Goal: Task Accomplishment & Management: Manage account settings

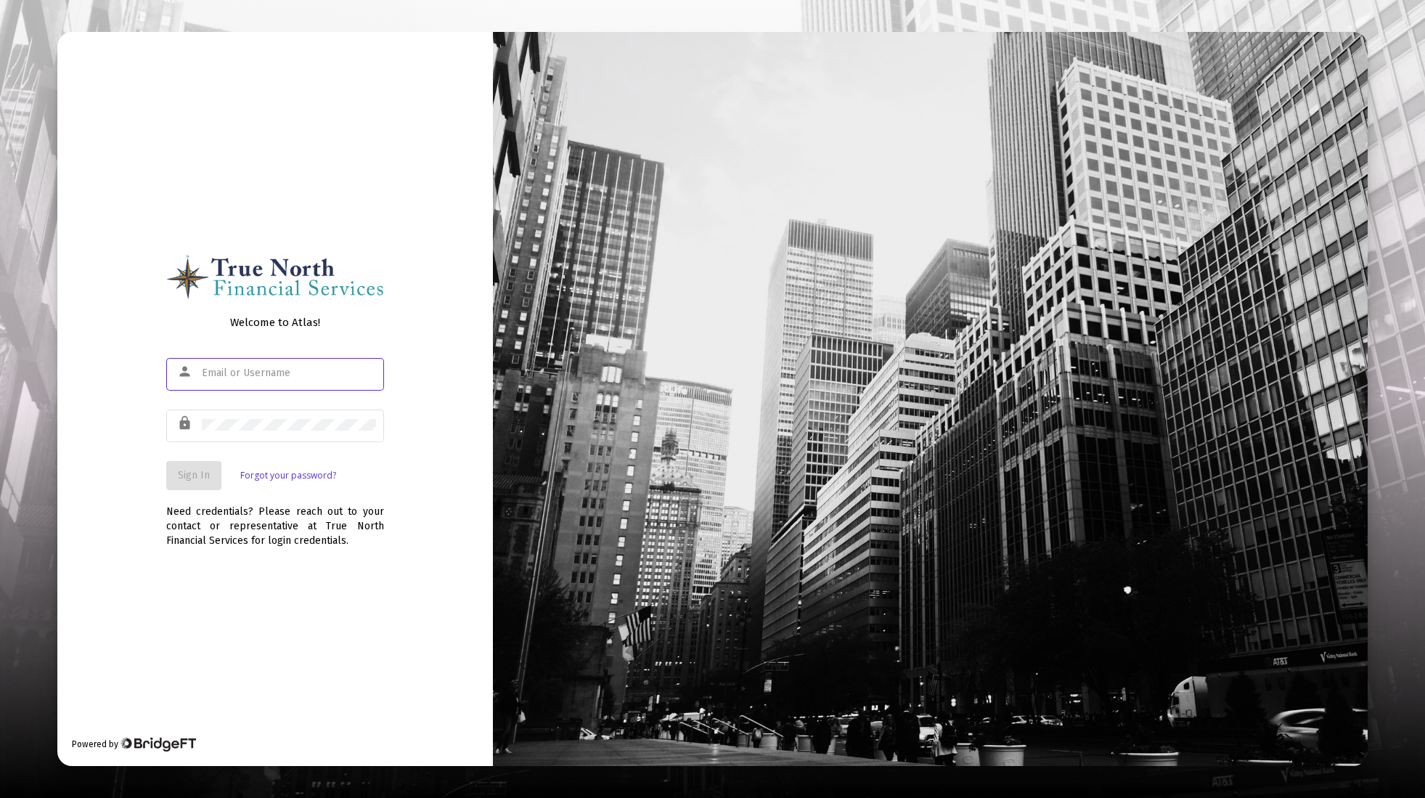
type input "[EMAIL_ADDRESS][DOMAIN_NAME]"
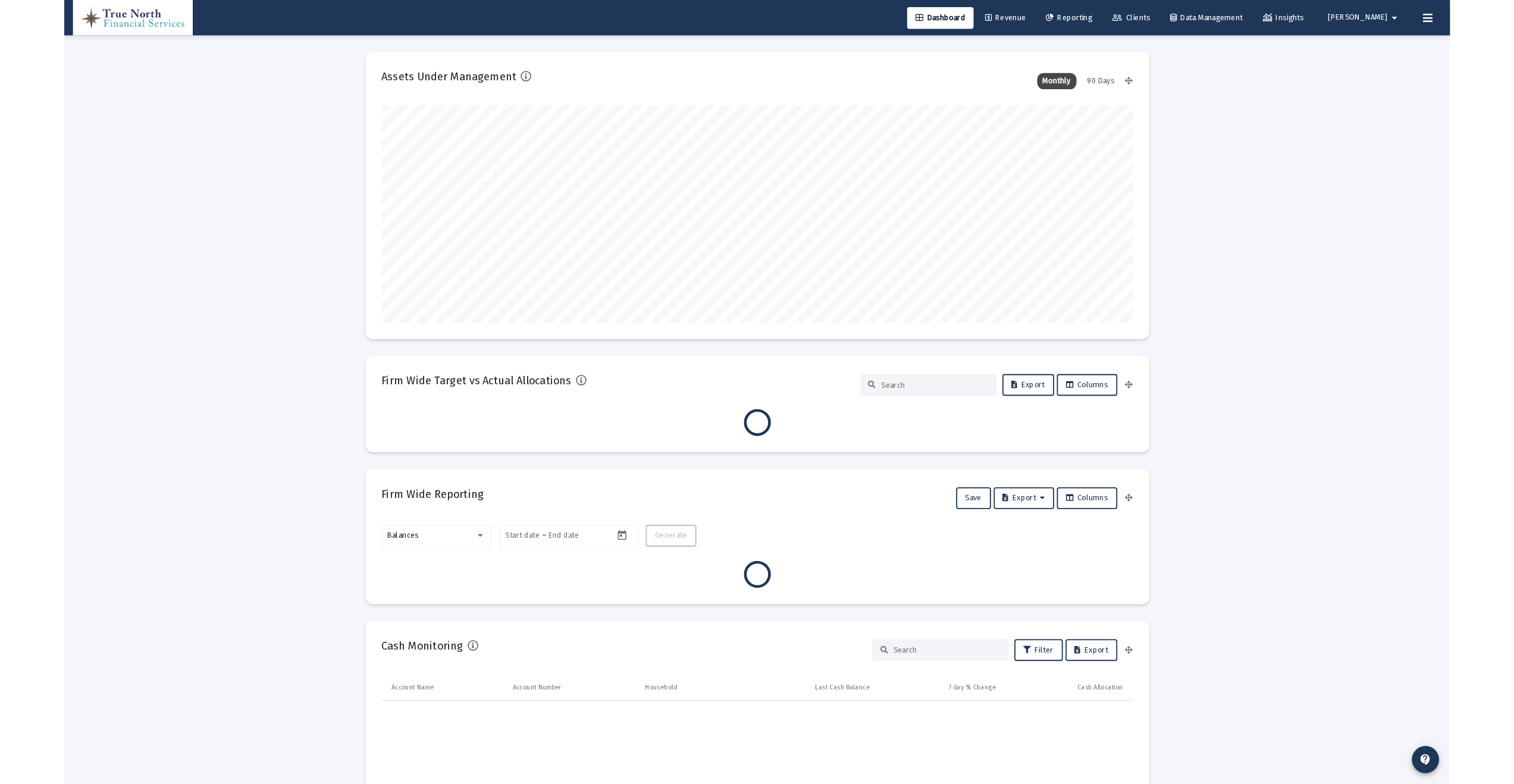
scroll to position [238, 821]
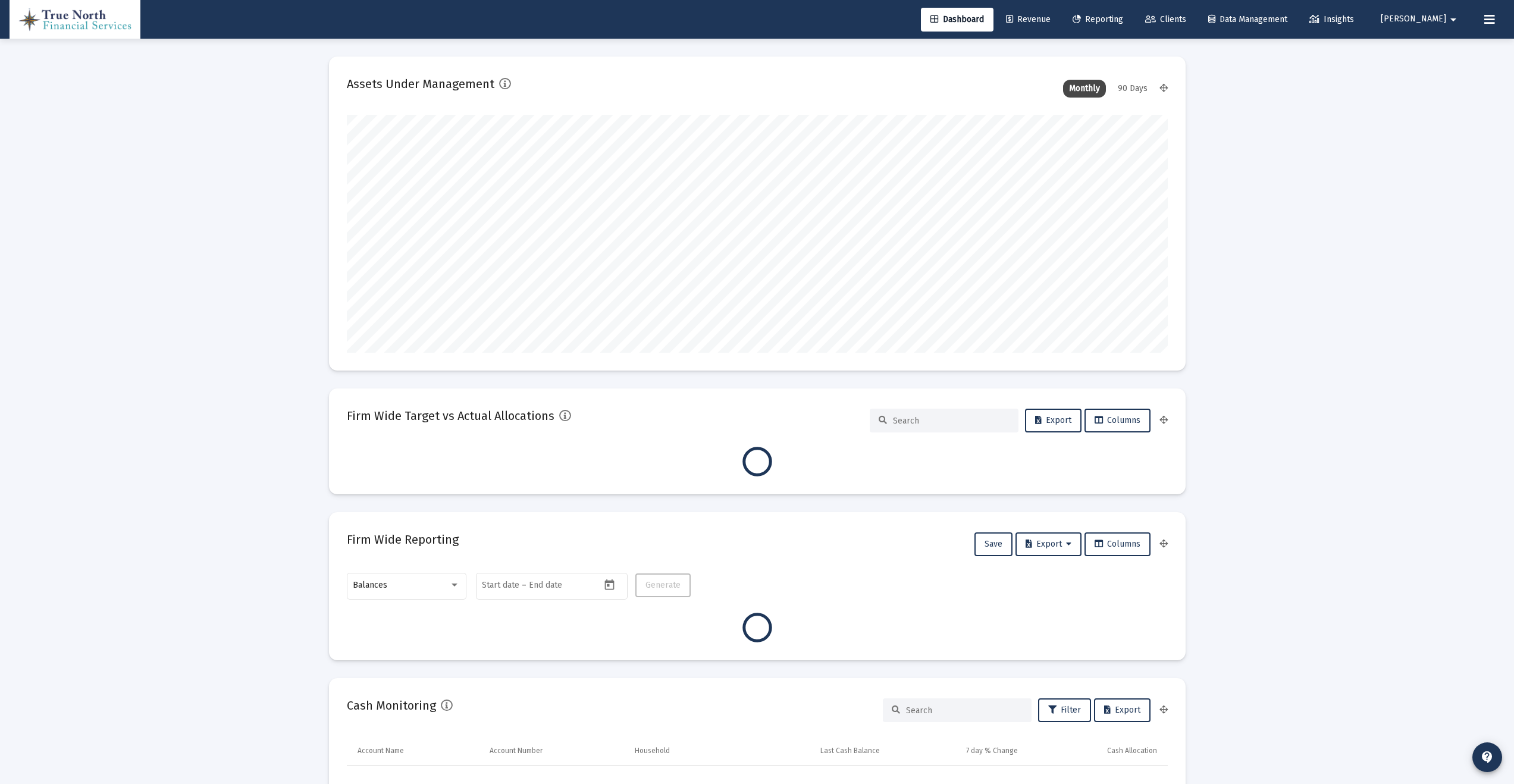
type input "[DATE]"
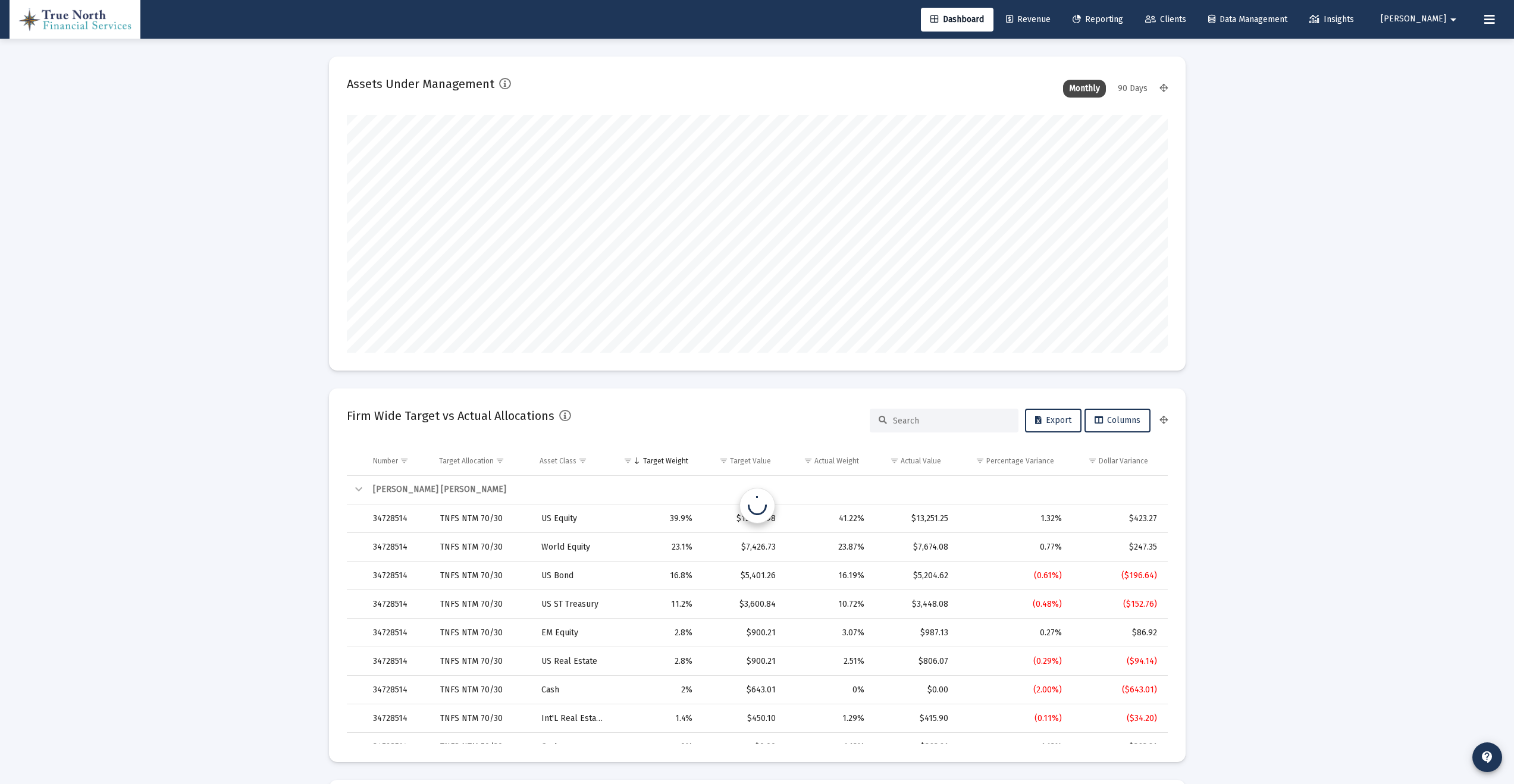
scroll to position [238, 383]
type input "[EMAIL_ADDRESS][DOMAIN_NAME]"
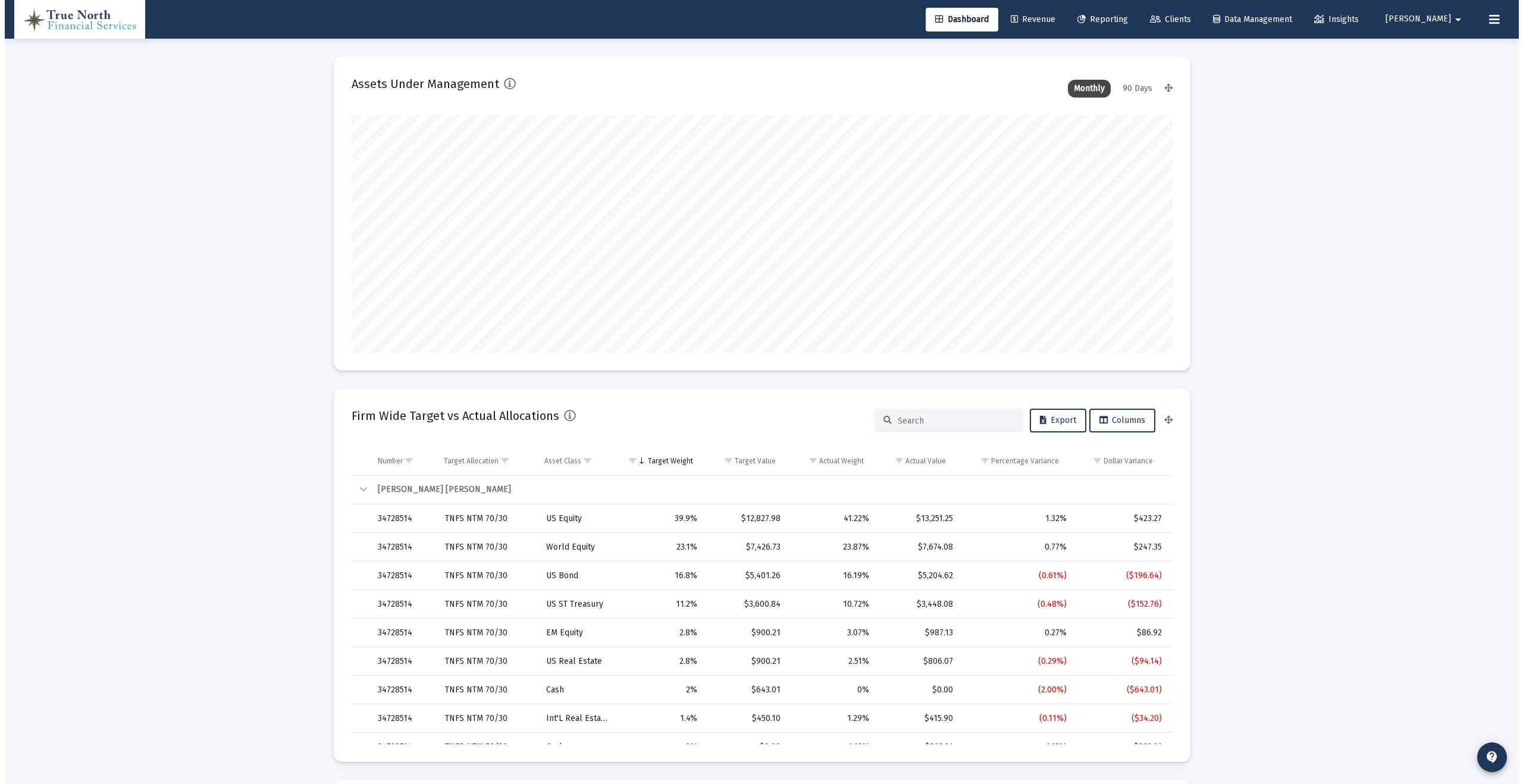
scroll to position [238, 442]
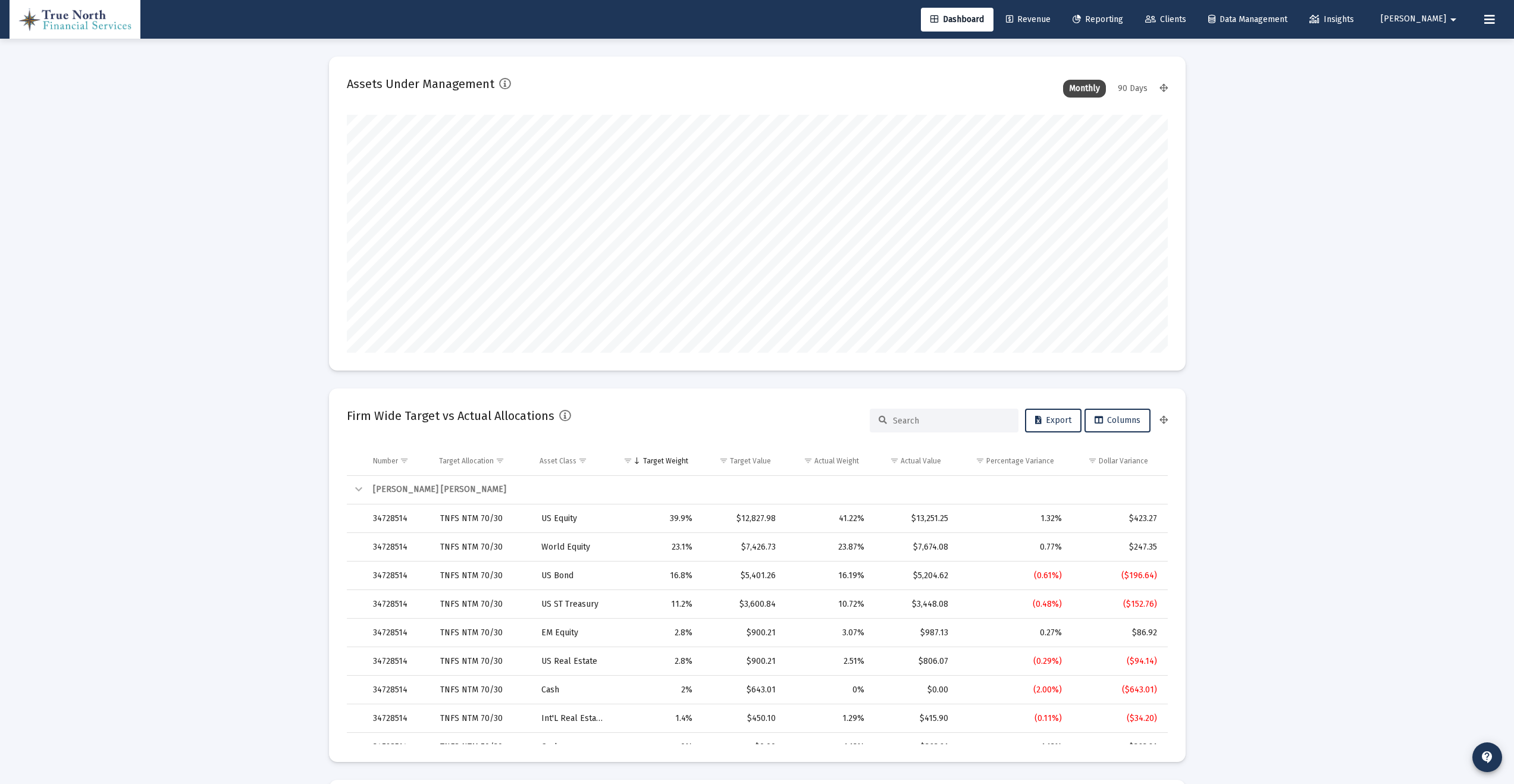
click at [1123, 18] on span "Reporting" at bounding box center [1098, 19] width 51 height 10
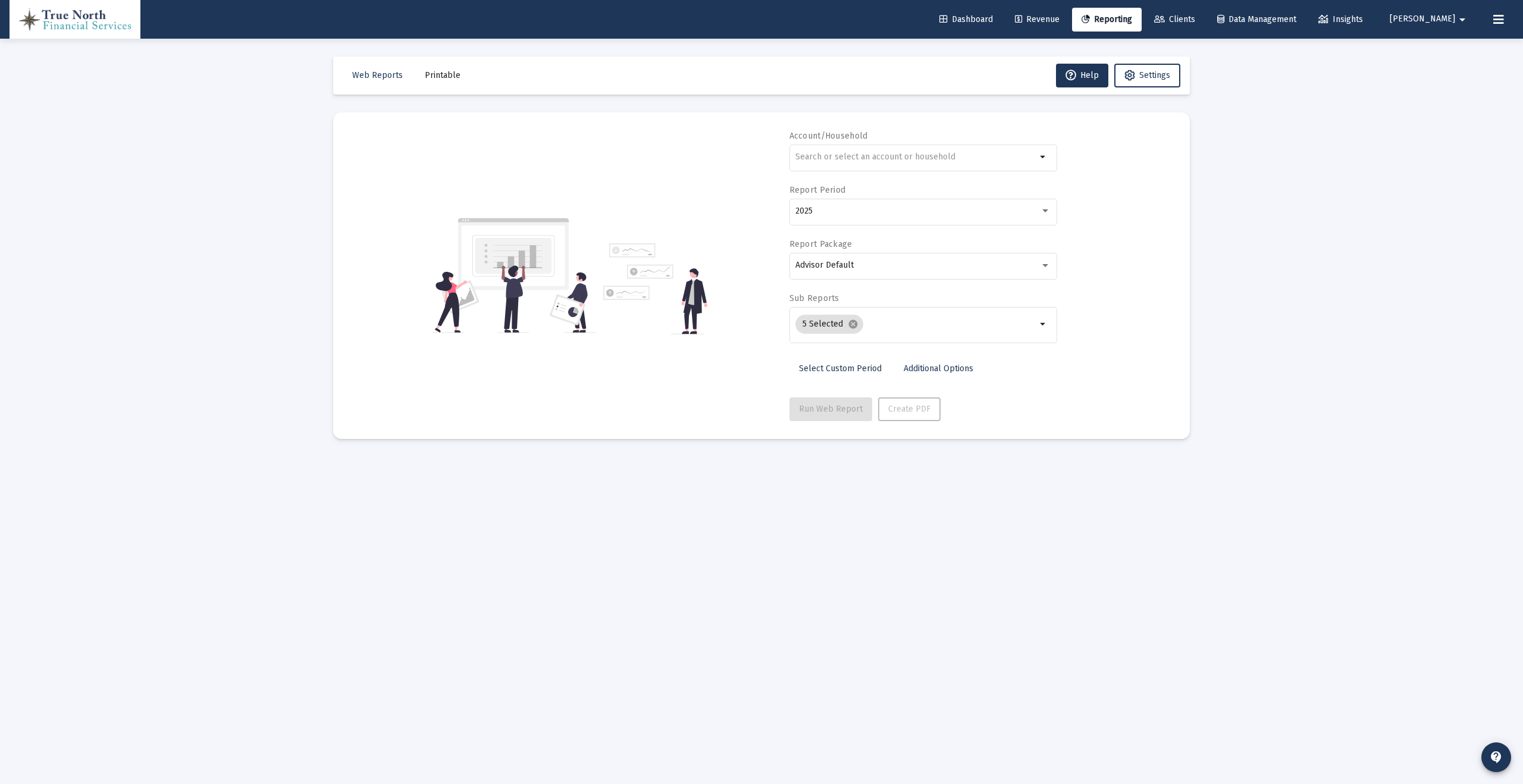
click at [1167, 24] on span "Clients" at bounding box center [1174, 19] width 41 height 10
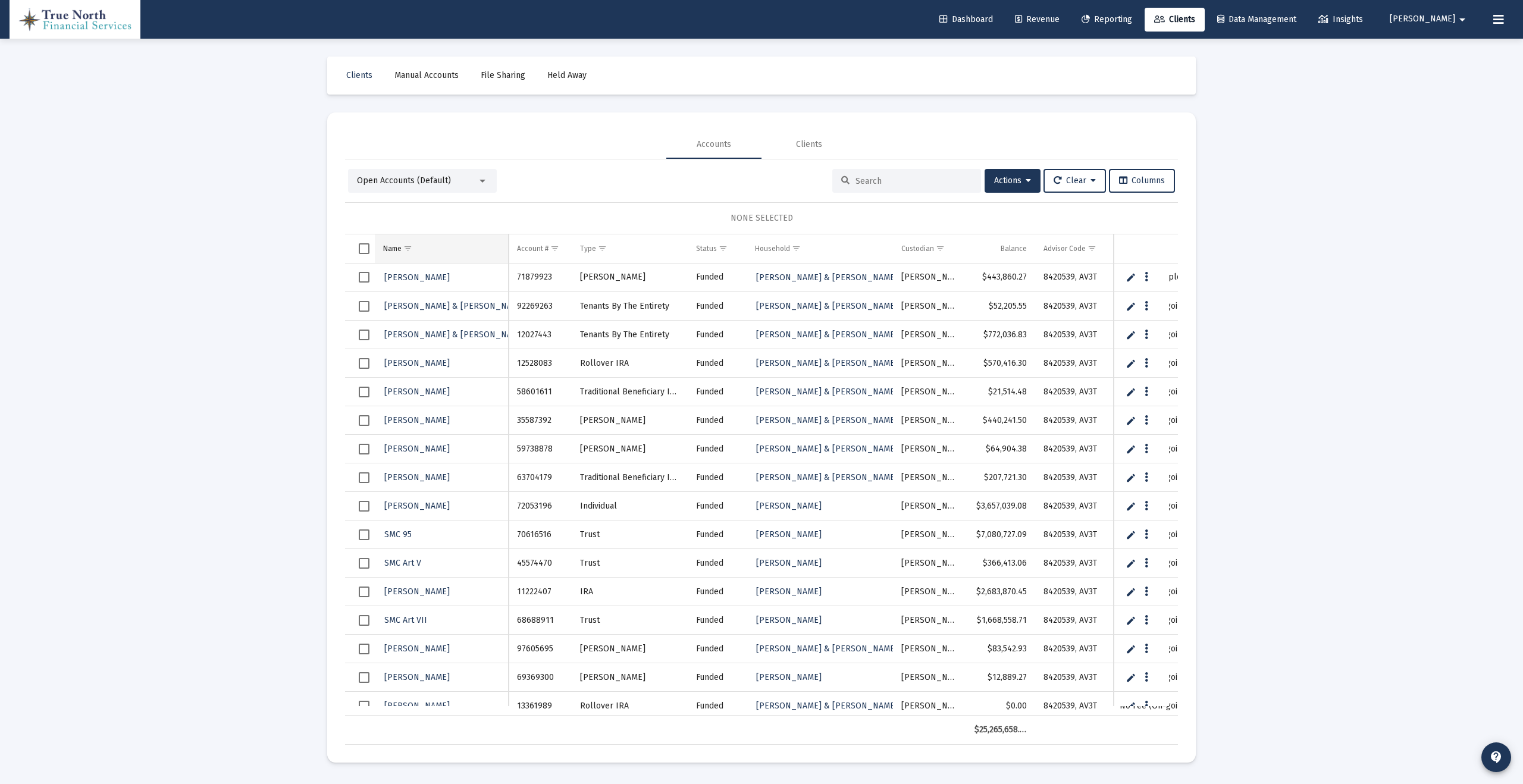
click at [407, 245] on span "Show filter options for column 'Name'" at bounding box center [407, 248] width 9 height 9
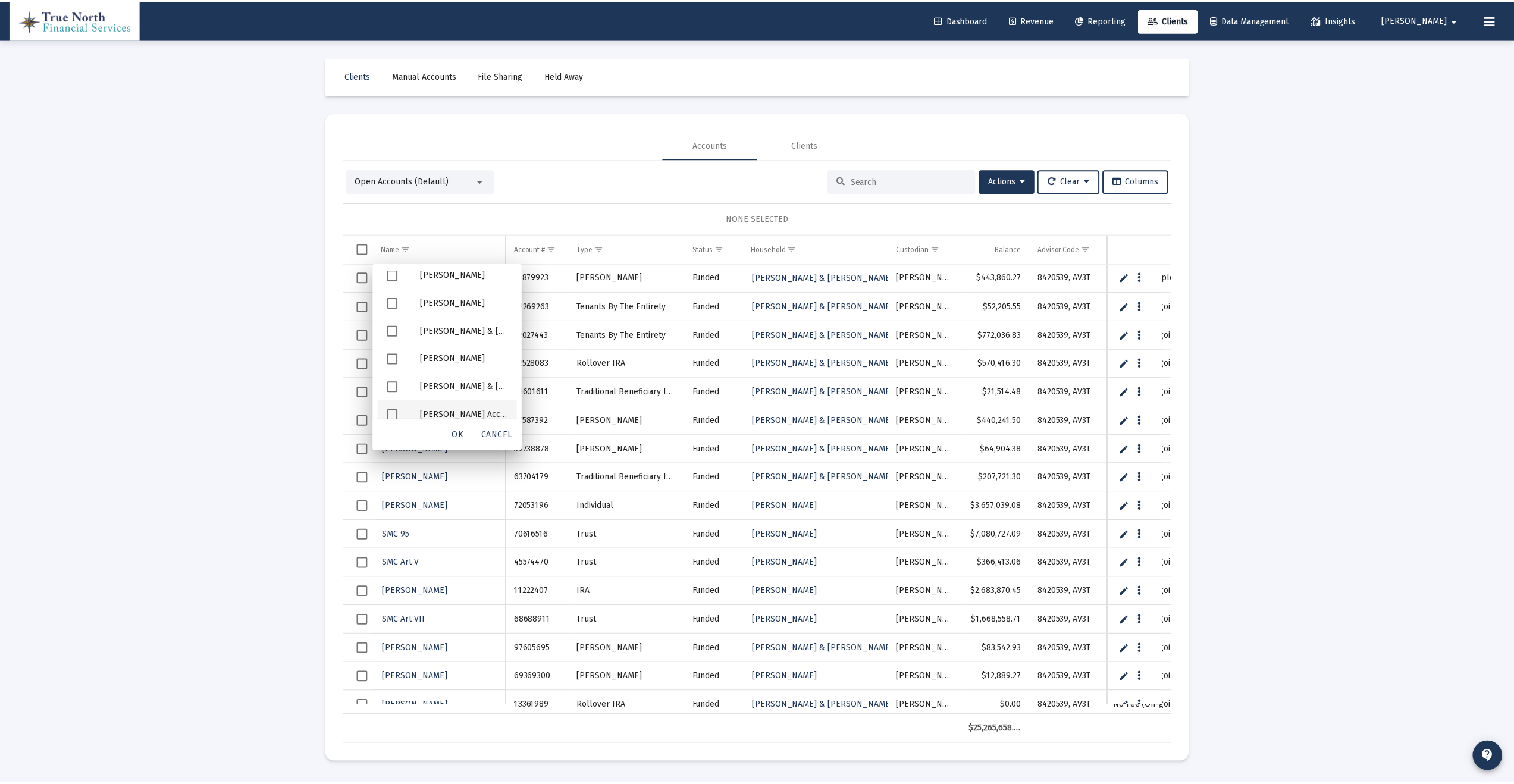
scroll to position [1156, 0]
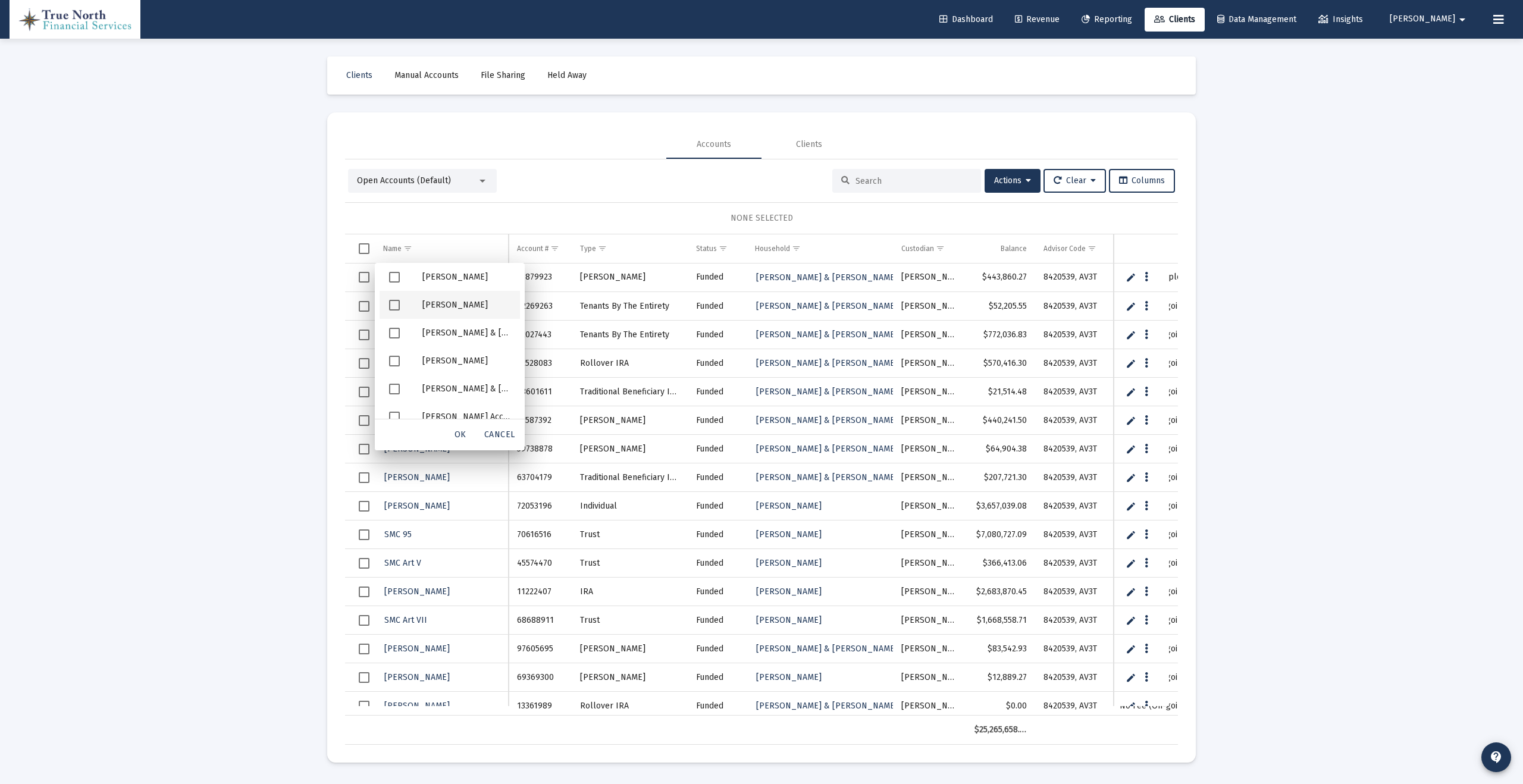
click at [393, 305] on span "Filter options" at bounding box center [394, 305] width 11 height 11
click at [395, 334] on span "Filter options" at bounding box center [394, 333] width 11 height 11
click at [464, 435] on span "OK" at bounding box center [460, 434] width 12 height 10
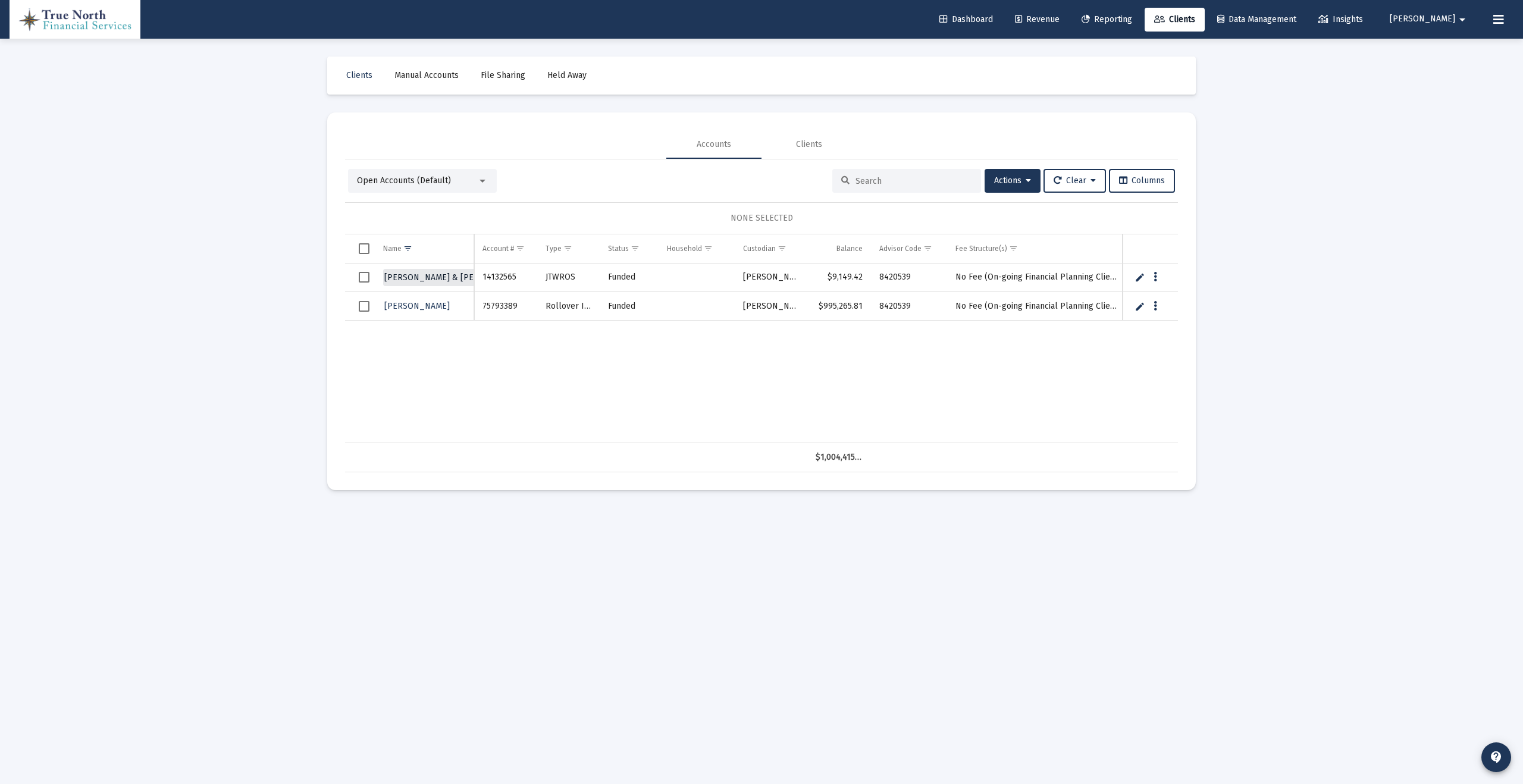
click at [436, 276] on span "[PERSON_NAME] & [PERSON_NAME]" at bounding box center [455, 278] width 142 height 10
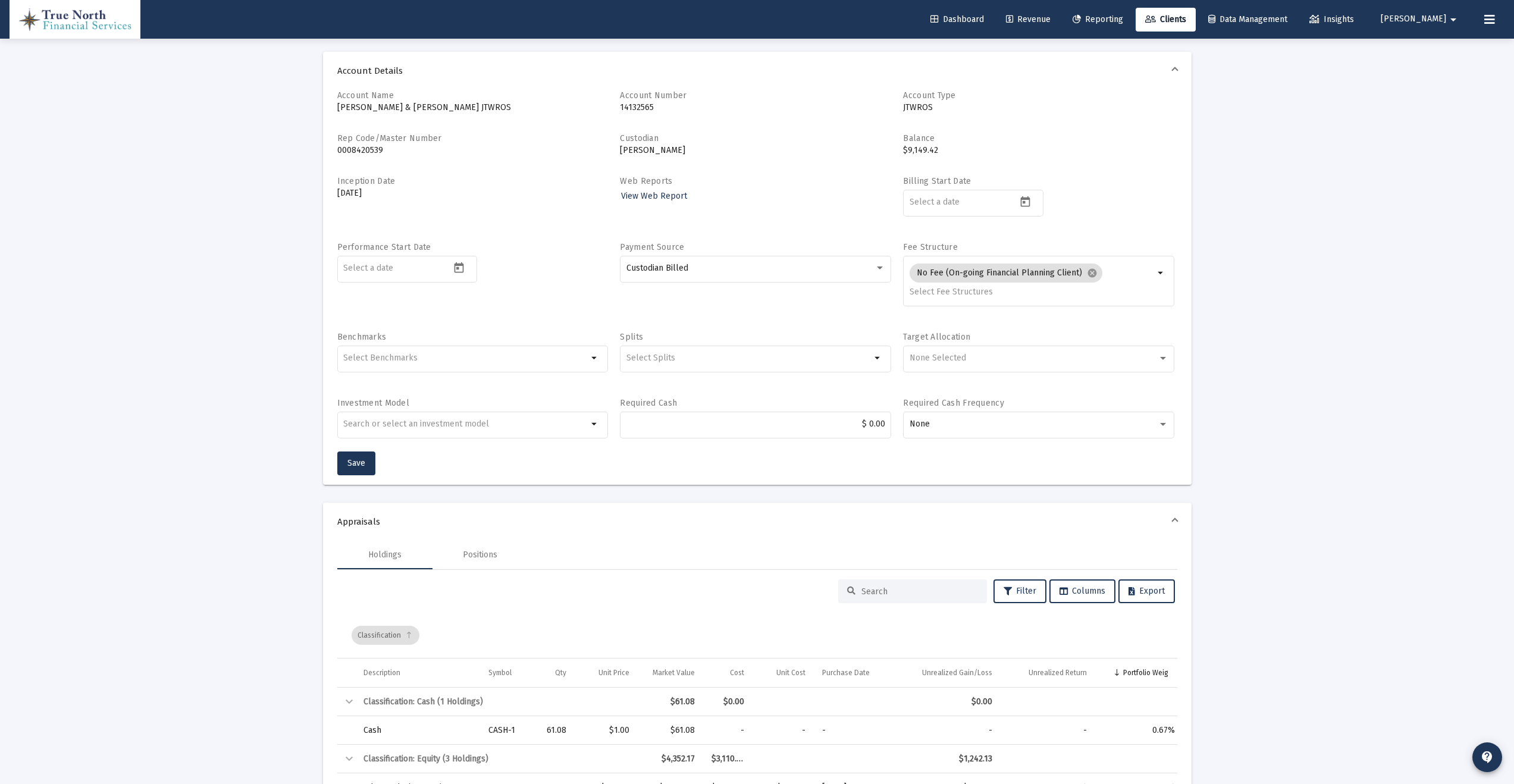
scroll to position [29, 0]
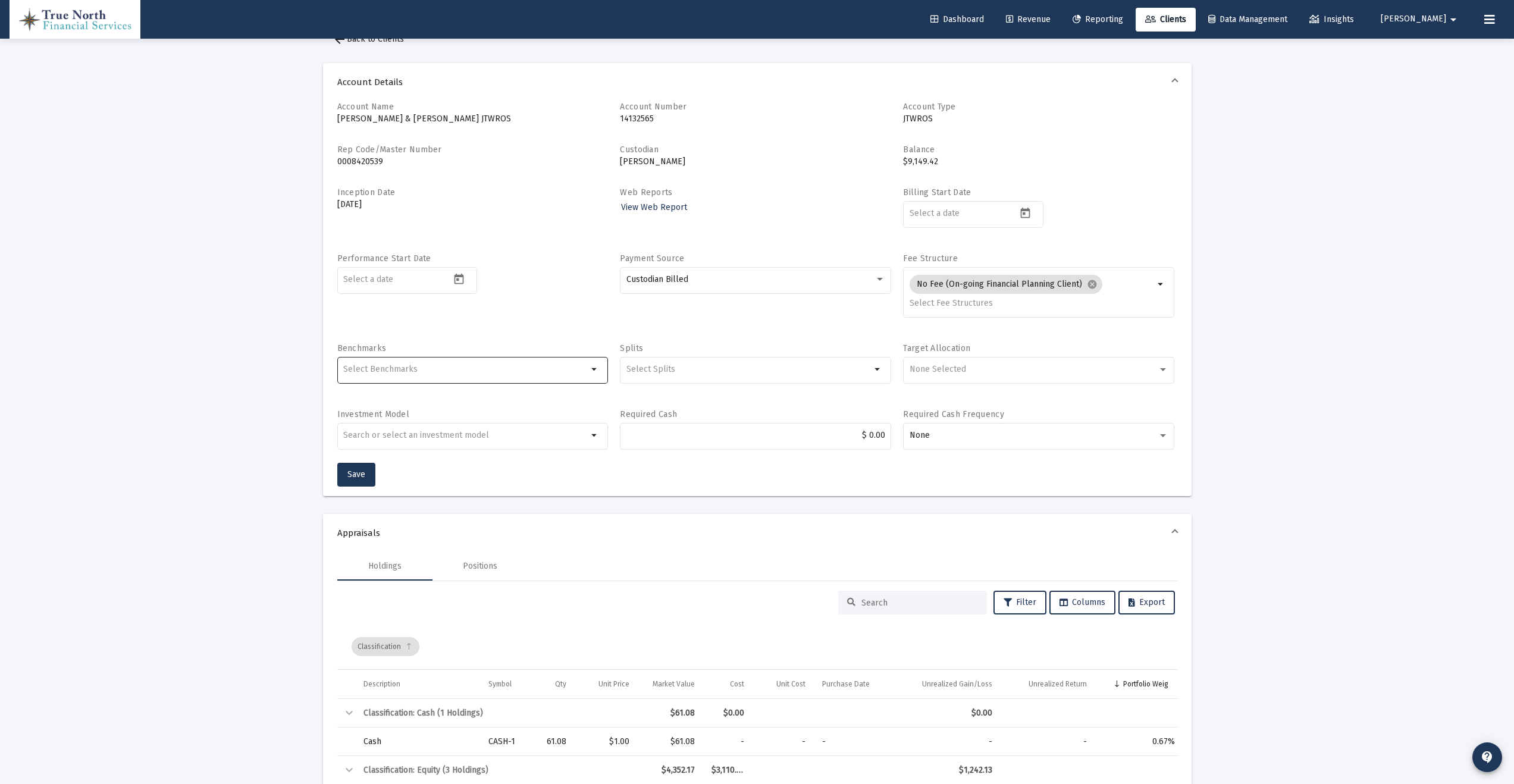
click at [586, 367] on input "Selection" at bounding box center [465, 369] width 244 height 10
click at [352, 453] on span at bounding box center [351, 451] width 11 height 11
click at [352, 457] on input "60/40" at bounding box center [351, 457] width 1 height 1
checkbox input "true"
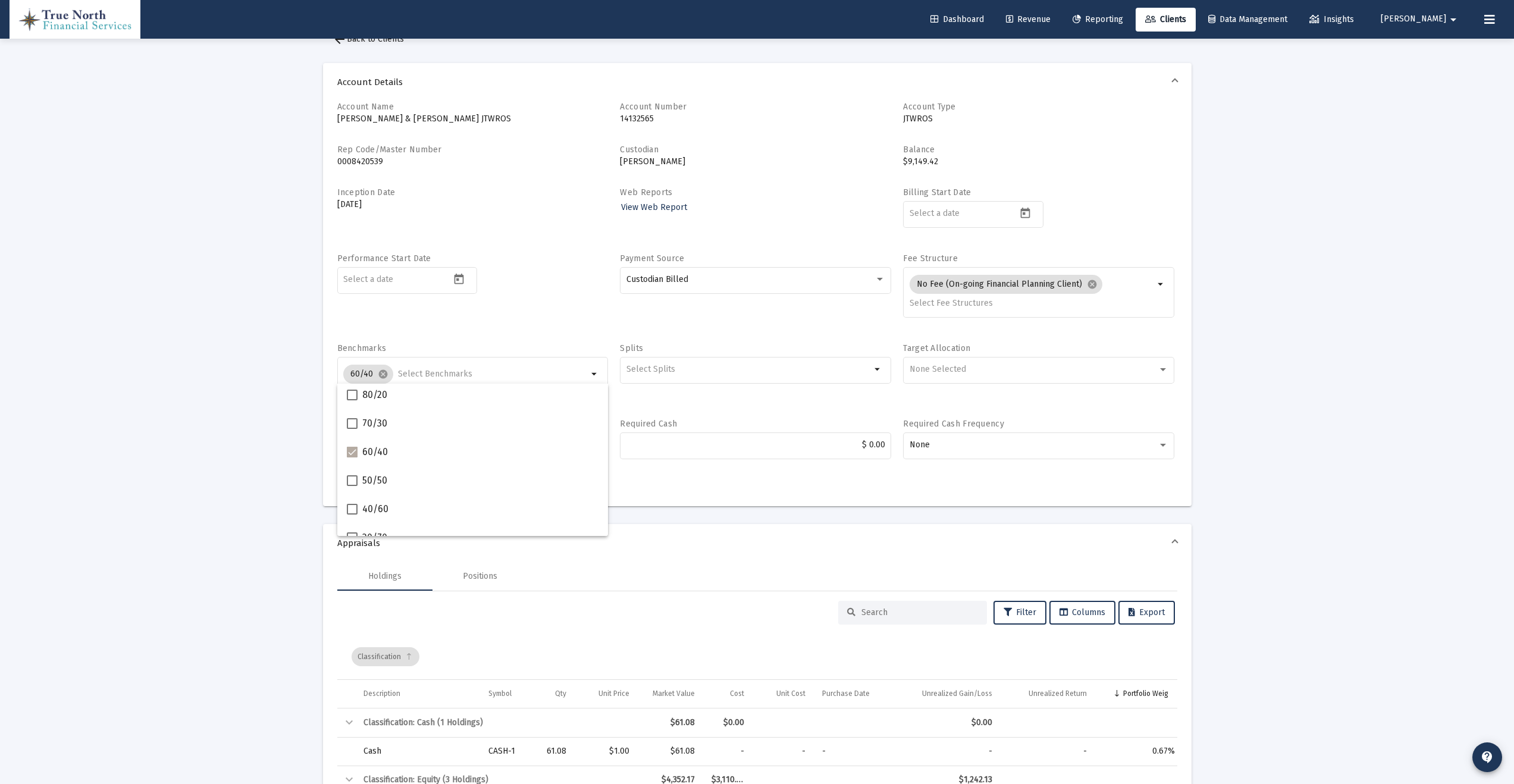
click at [683, 481] on div "Account Name [PERSON_NAME] & [PERSON_NAME] JTWROS Account Number 14132565 Accou…" at bounding box center [757, 303] width 868 height 405
click at [347, 488] on button "Save" at bounding box center [356, 484] width 38 height 24
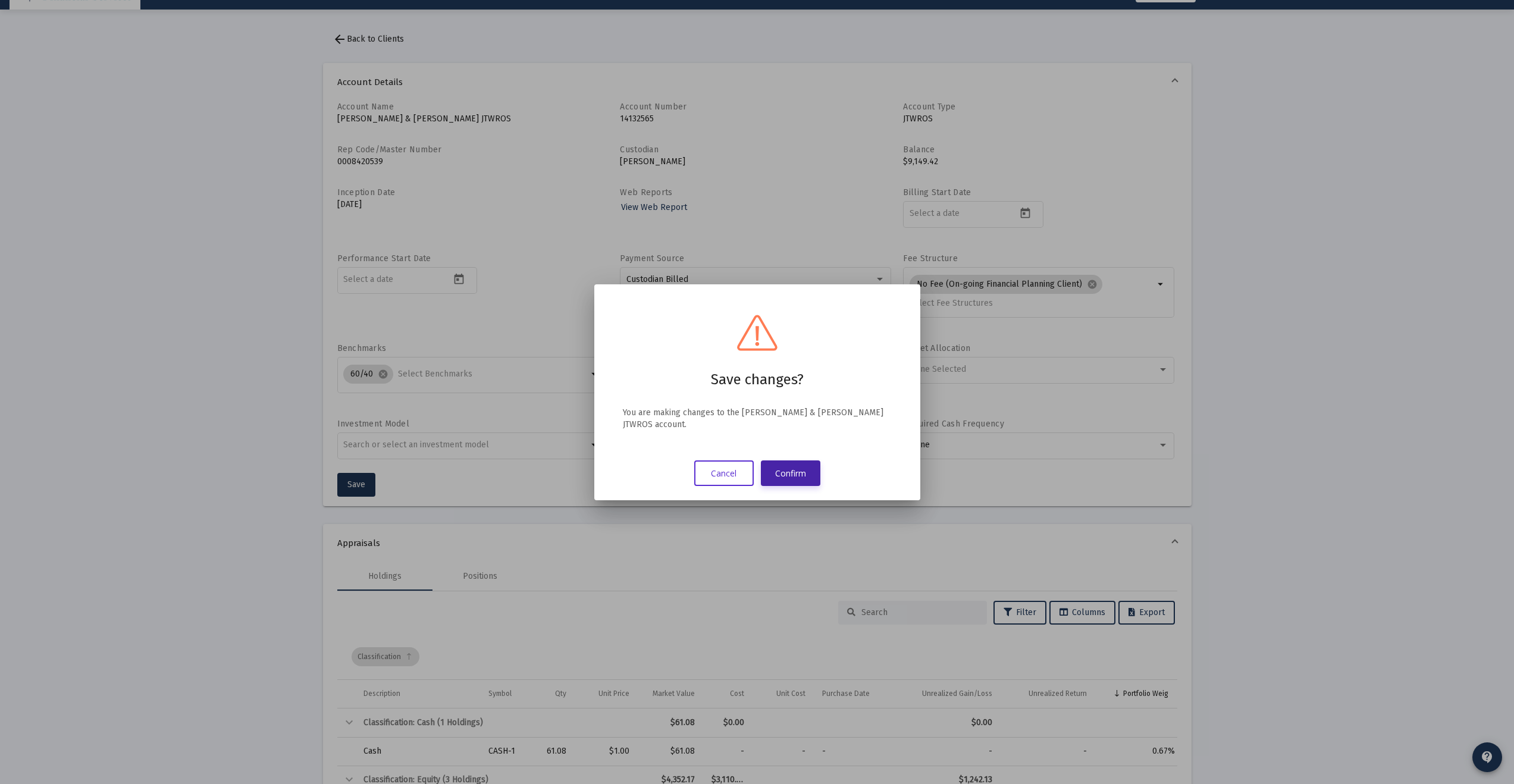
click at [800, 470] on button "Confirm" at bounding box center [791, 473] width 60 height 25
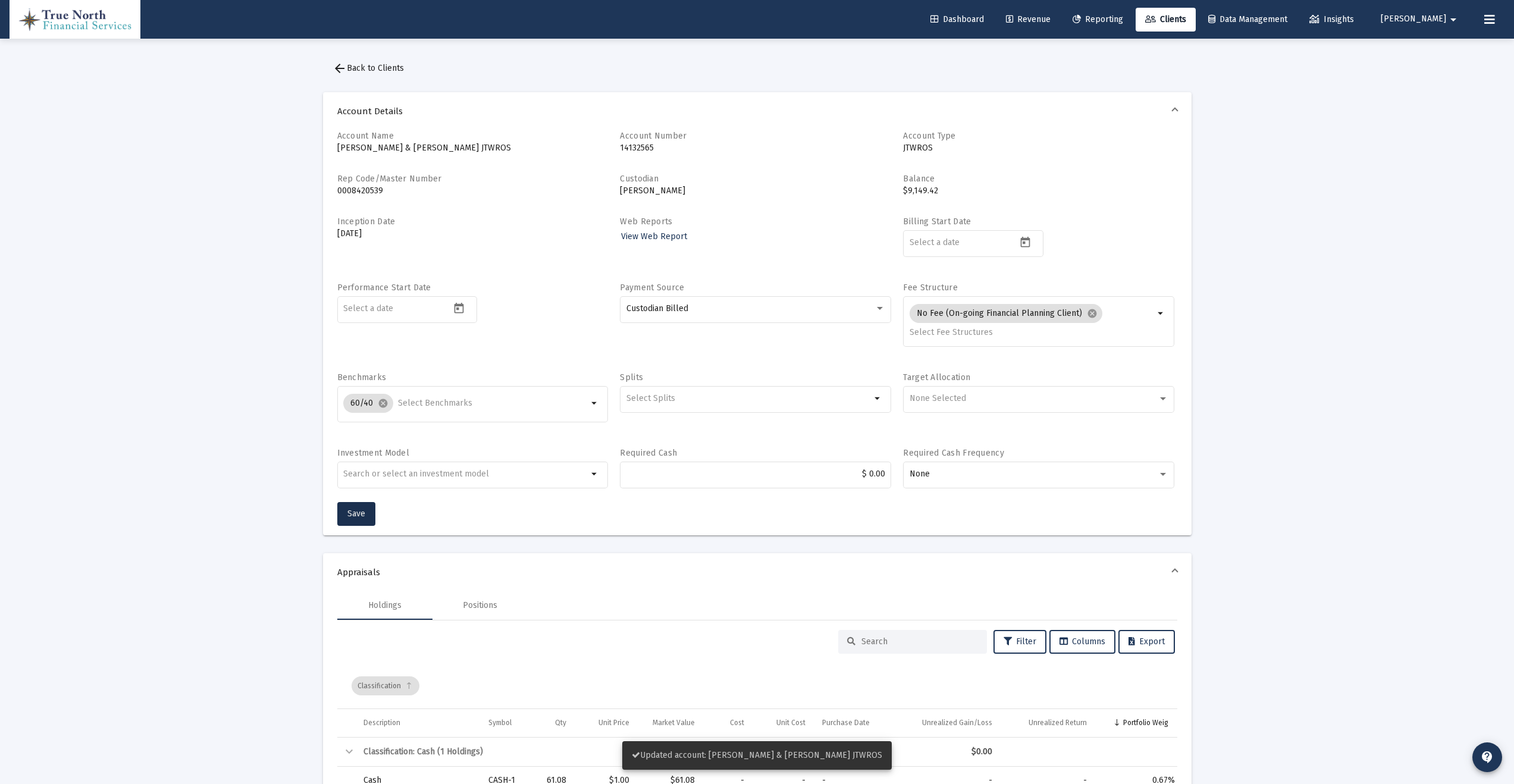
click at [370, 65] on span "arrow_back Back to Clients" at bounding box center [368, 68] width 71 height 10
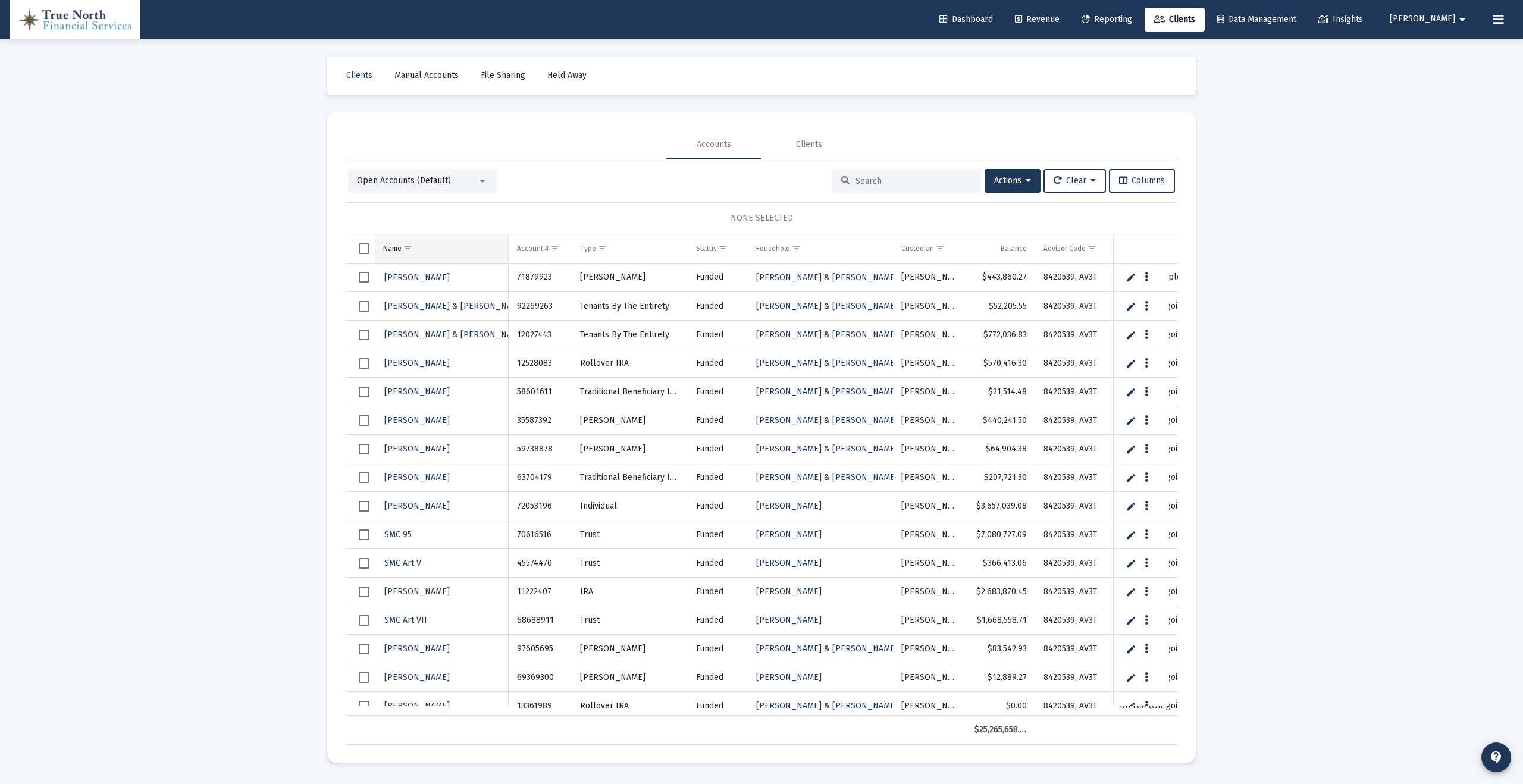
click at [410, 244] on span "Show filter options for column 'Name'" at bounding box center [407, 248] width 9 height 9
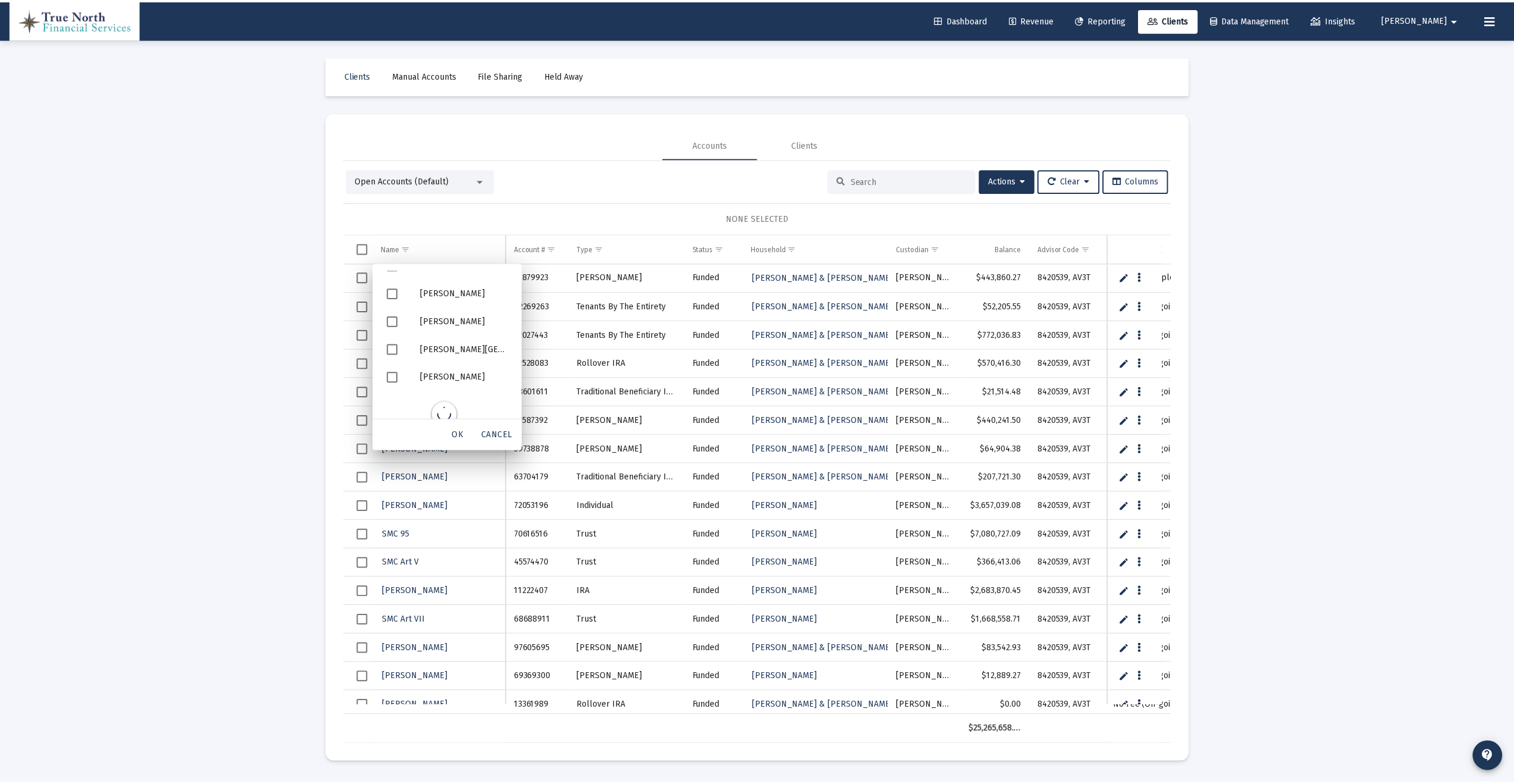
scroll to position [1177, 0]
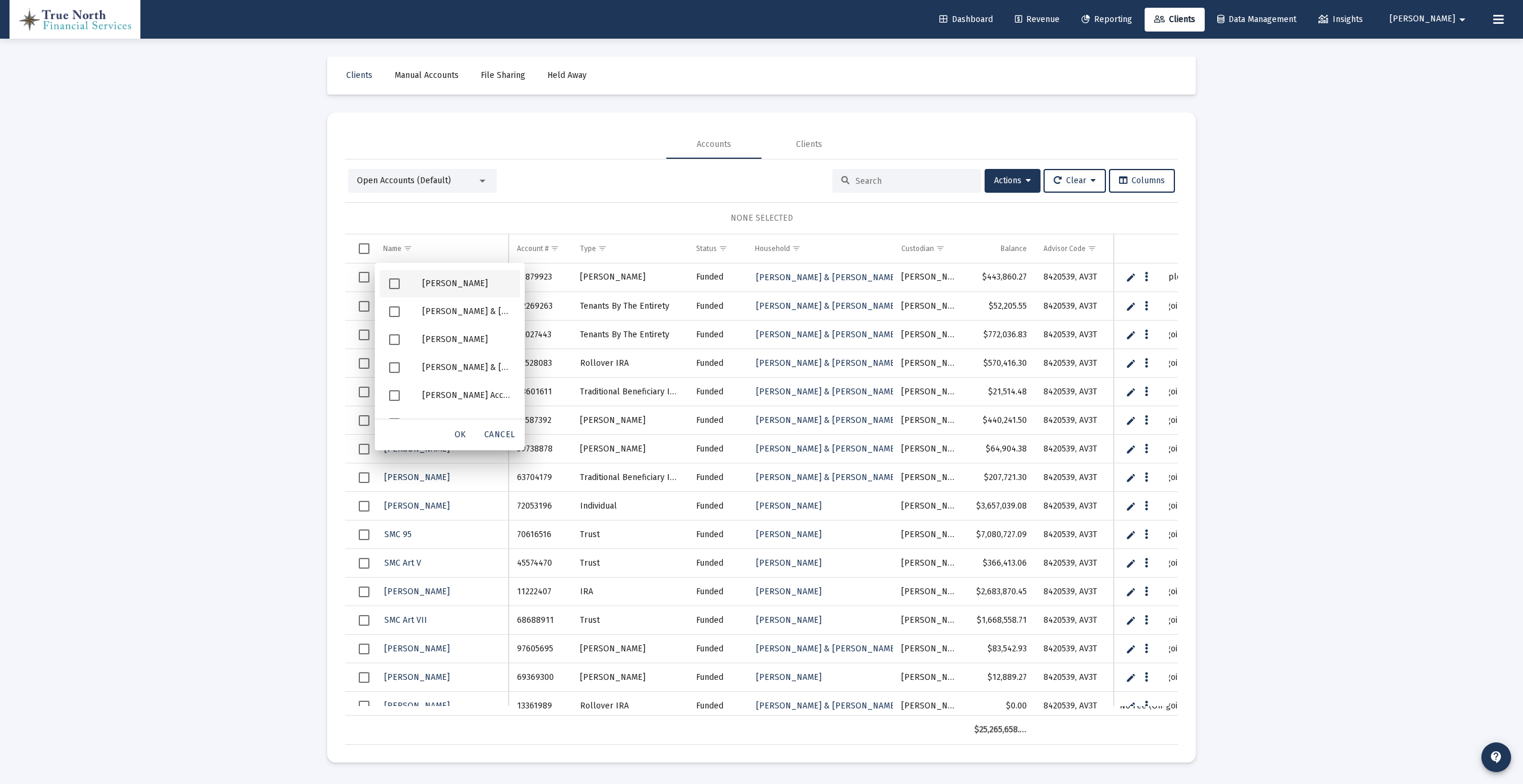
click at [392, 283] on span "Filter options" at bounding box center [394, 283] width 11 height 11
click at [464, 431] on span "OK" at bounding box center [460, 434] width 12 height 10
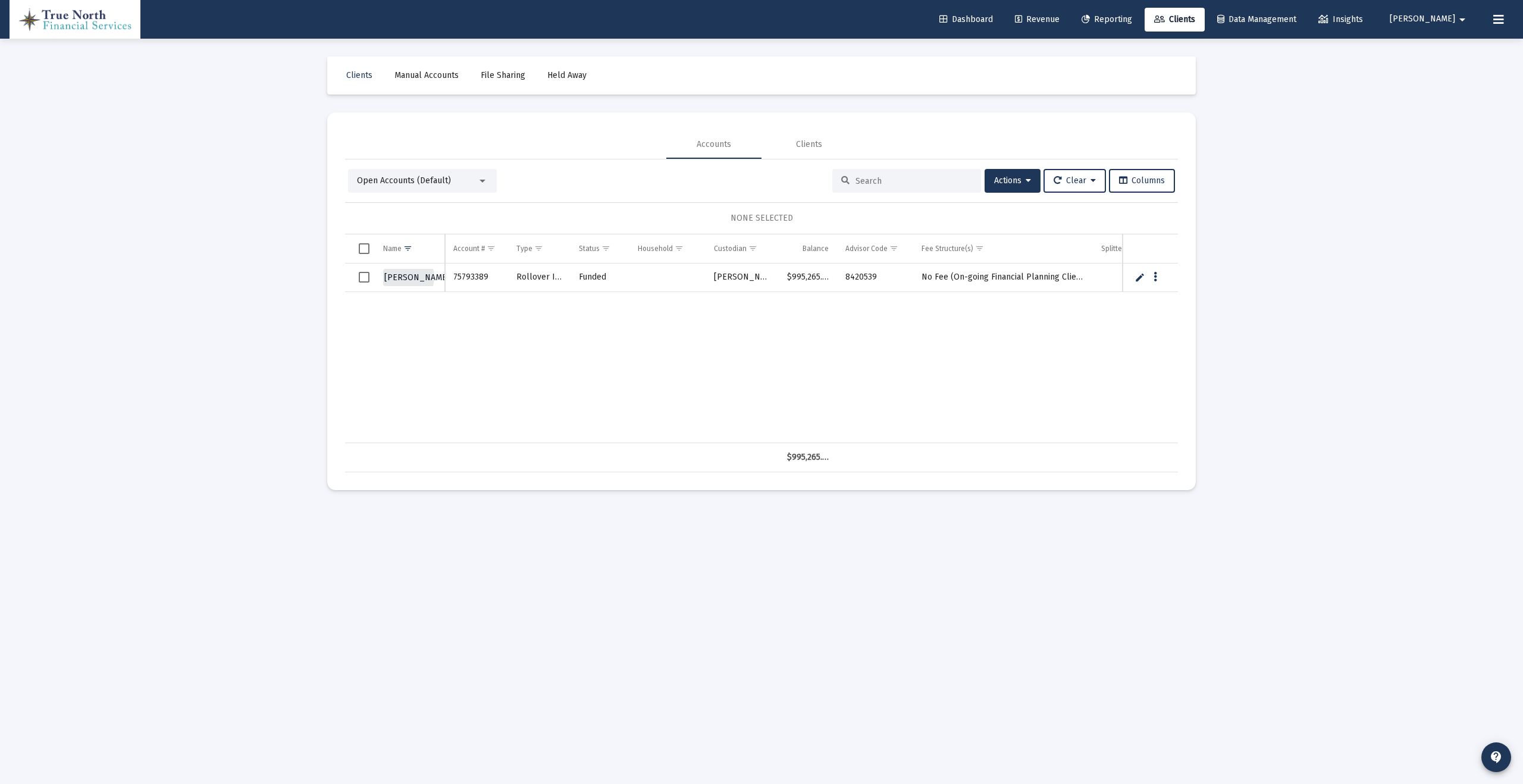
click at [405, 277] on span "[PERSON_NAME]" at bounding box center [417, 278] width 66 height 10
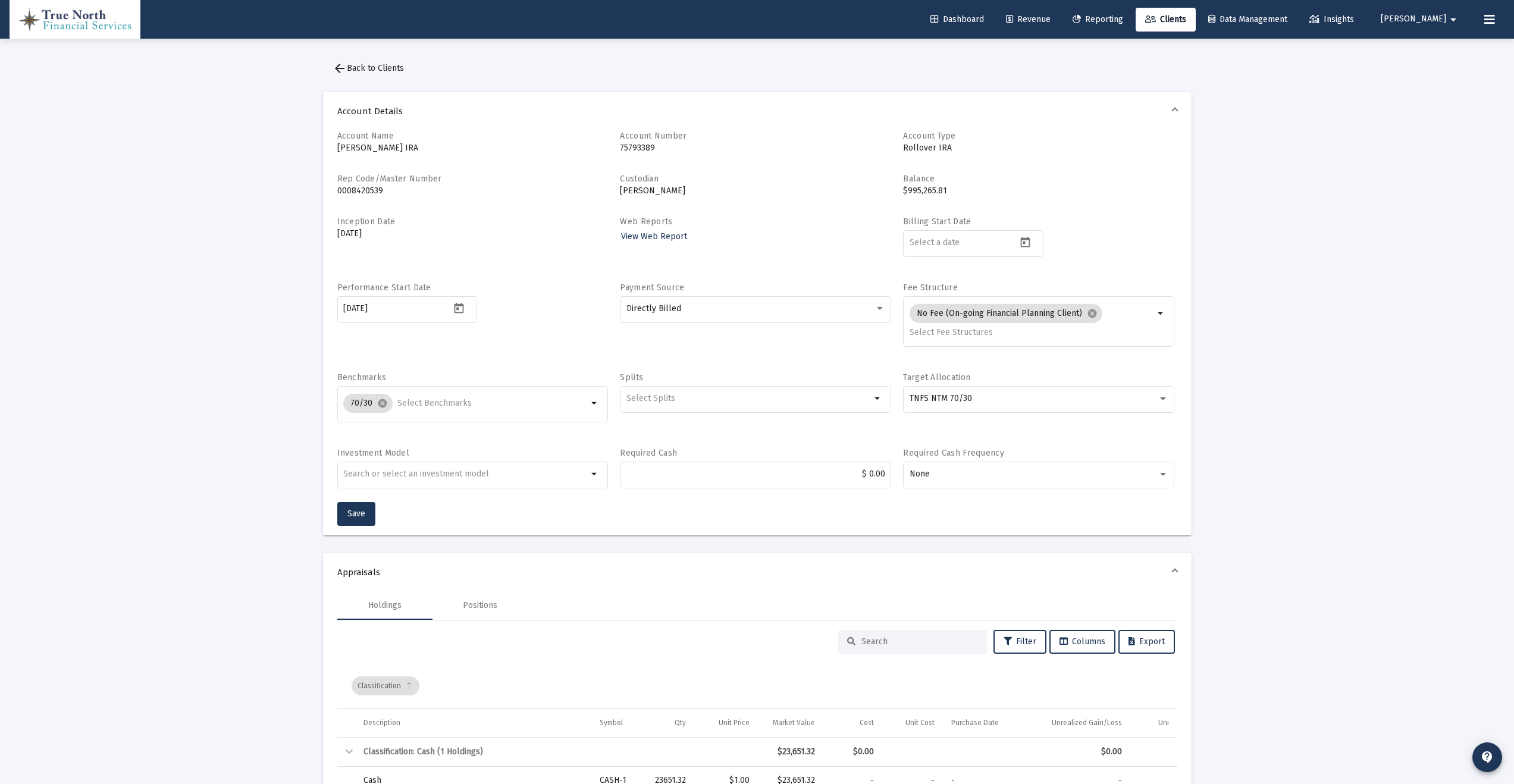
click at [1167, 16] on span "[PERSON_NAME]" at bounding box center [1413, 19] width 66 height 10
click at [1167, 80] on button "Logout" at bounding box center [1435, 79] width 70 height 29
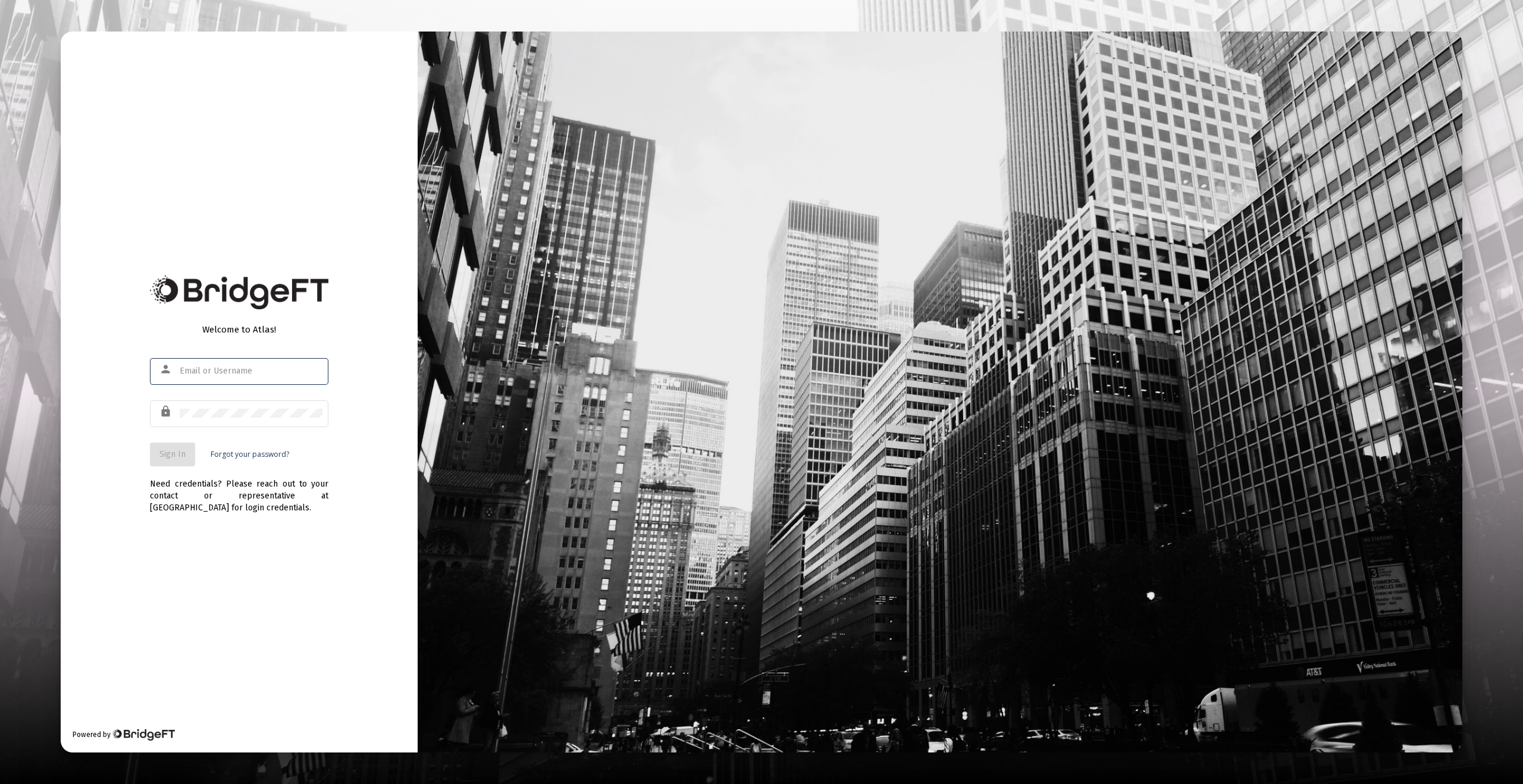
type input "[EMAIL_ADDRESS][DOMAIN_NAME]"
